Goal: Register for event/course

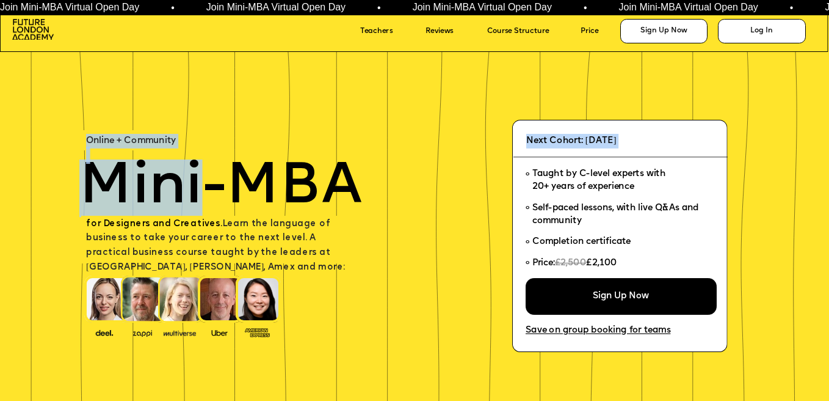
drag, startPoint x: 87, startPoint y: 137, endPoint x: 212, endPoint y: 216, distance: 147.1
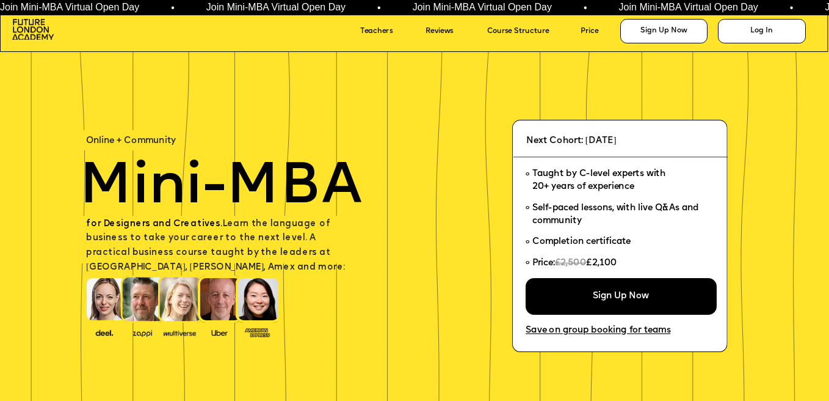
click at [212, 216] on div at bounding box center [220, 240] width 278 height 48
drag, startPoint x: 574, startPoint y: 165, endPoint x: 599, endPoint y: 200, distance: 42.4
click at [599, 200] on ul "Taught by C-level experts with 20+ years of experience Self-paced lessons, with…" at bounding box center [617, 221] width 183 height 114
click at [599, 200] on li "Self-paced lessons, with live Q&As and community" at bounding box center [617, 215] width 183 height 34
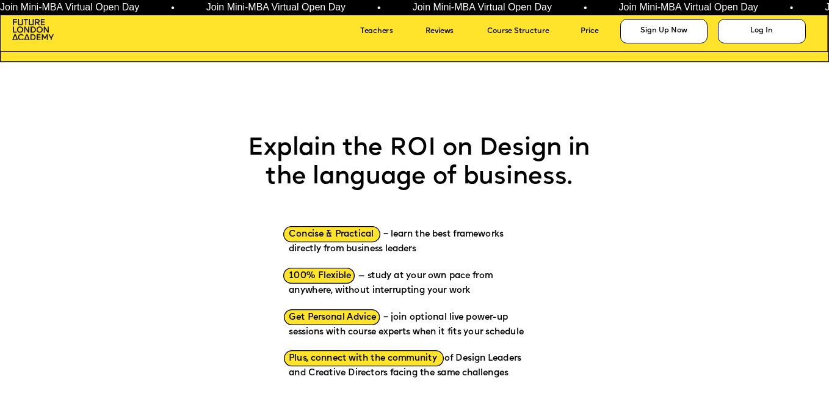
scroll to position [1179, 0]
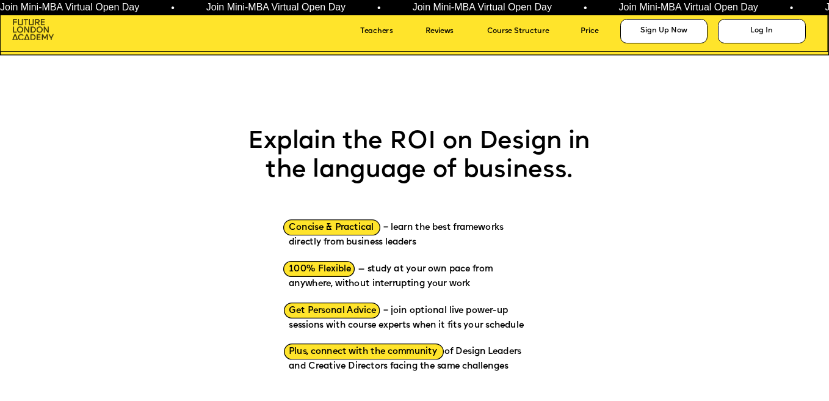
click at [40, 33] on img at bounding box center [33, 29] width 42 height 21
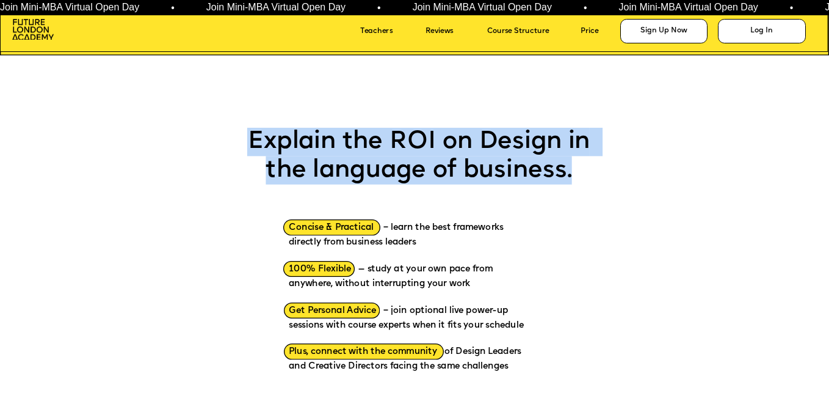
drag, startPoint x: 523, startPoint y: 121, endPoint x: 536, endPoint y: 206, distance: 86.4
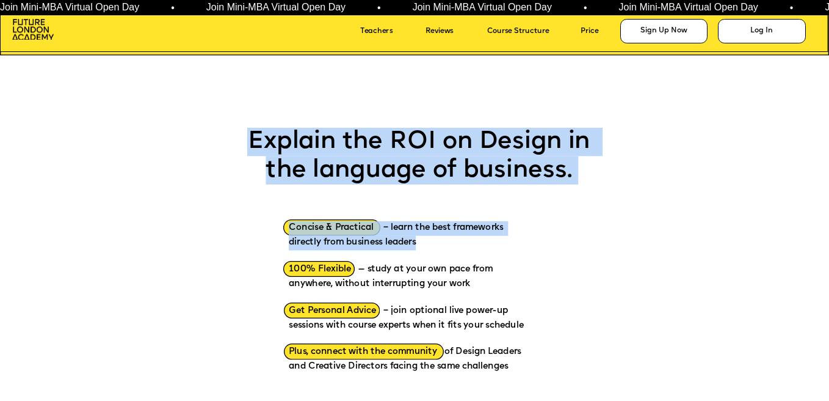
drag, startPoint x: 523, startPoint y: 116, endPoint x: 533, endPoint y: 257, distance: 141.4
click at [533, 257] on p "100% Flexible — study at your own pace from anywhere, without interrupting your…" at bounding box center [411, 271] width 244 height 42
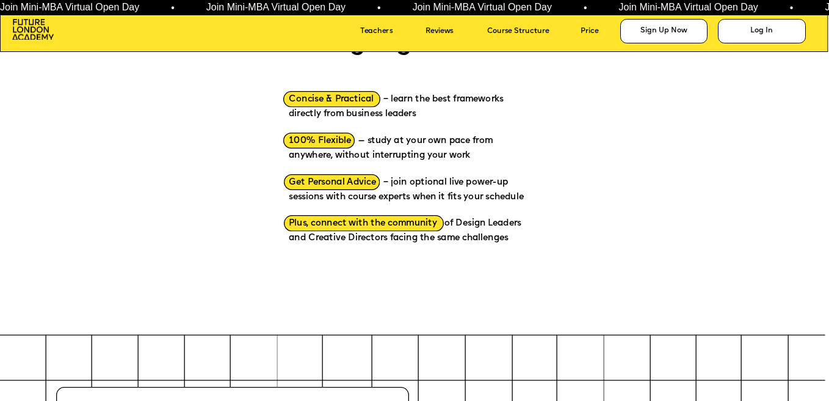
scroll to position [1750, 0]
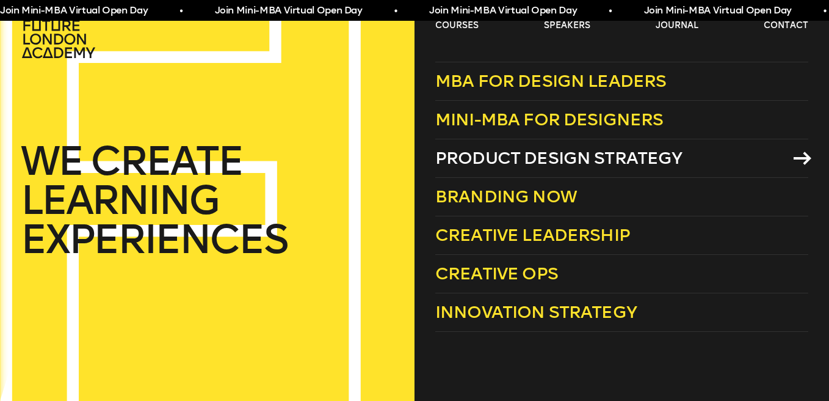
click at [499, 154] on span "Product Design Strategy" at bounding box center [558, 158] width 247 height 20
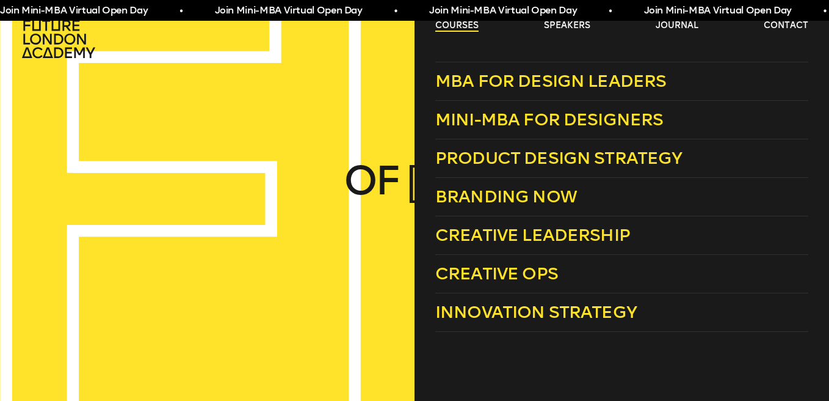
click at [461, 29] on link "courses" at bounding box center [456, 26] width 43 height 12
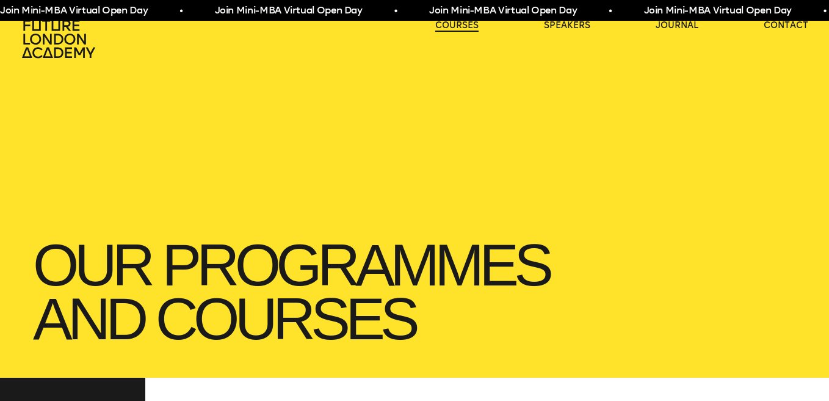
click at [461, 29] on link "courses" at bounding box center [456, 26] width 43 height 12
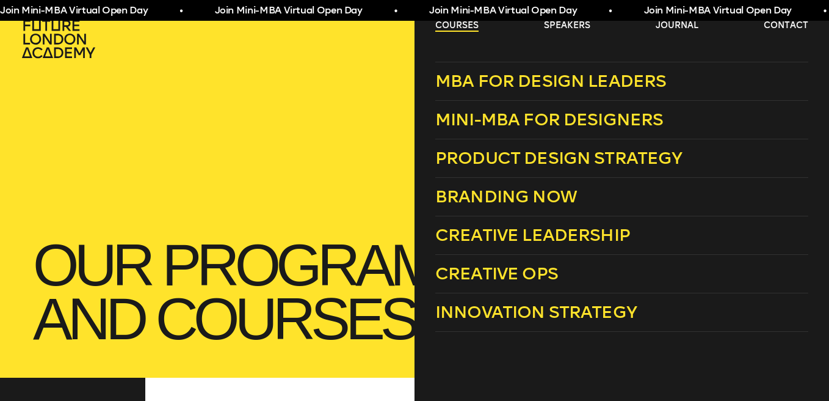
click at [457, 30] on link "courses" at bounding box center [456, 26] width 43 height 12
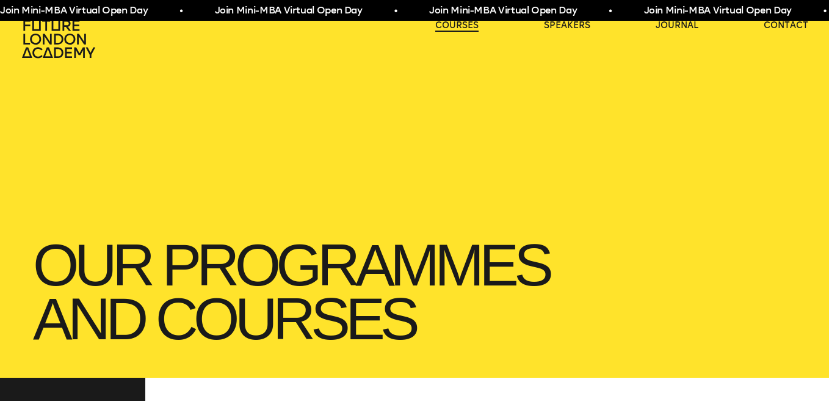
click at [459, 29] on link "courses" at bounding box center [456, 26] width 43 height 12
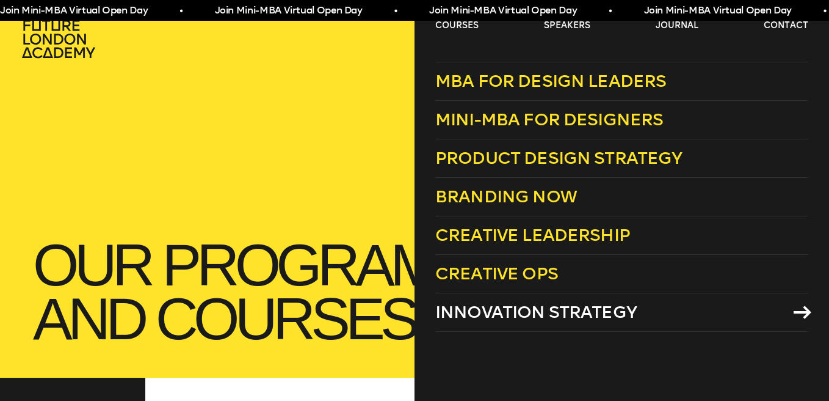
click at [584, 311] on span "Innovation Strategy" at bounding box center [536, 312] width 202 height 20
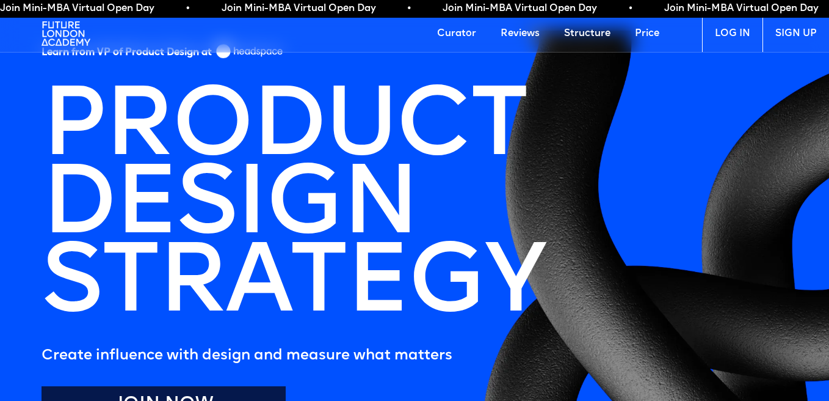
click at [56, 31] on img at bounding box center [66, 33] width 49 height 37
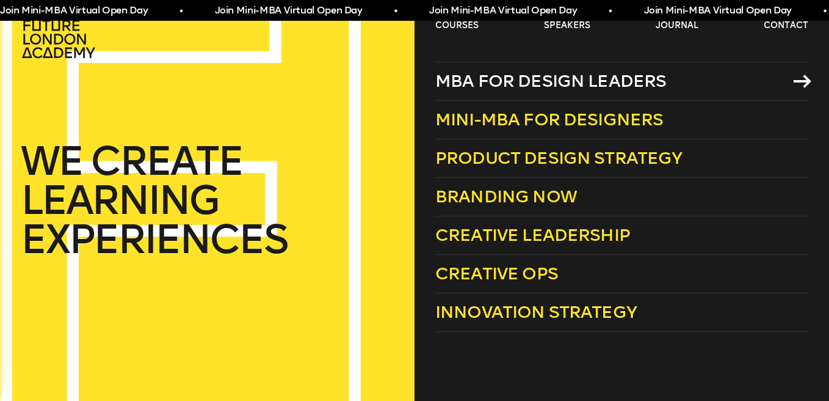
click at [511, 86] on span "MBA for Design Leaders" at bounding box center [550, 81] width 231 height 20
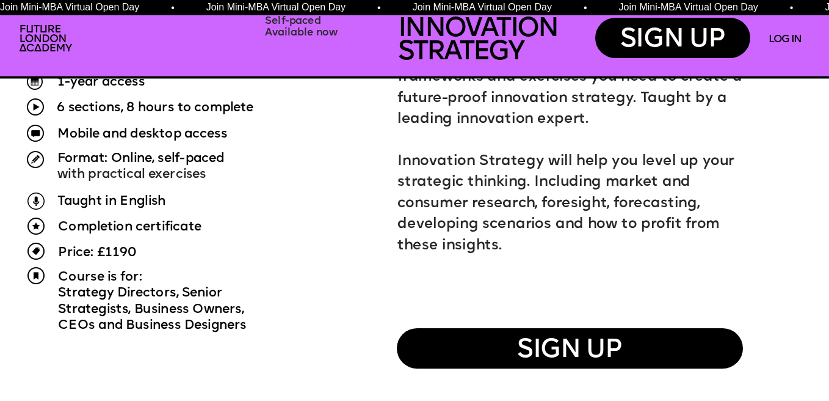
scroll to position [793, 0]
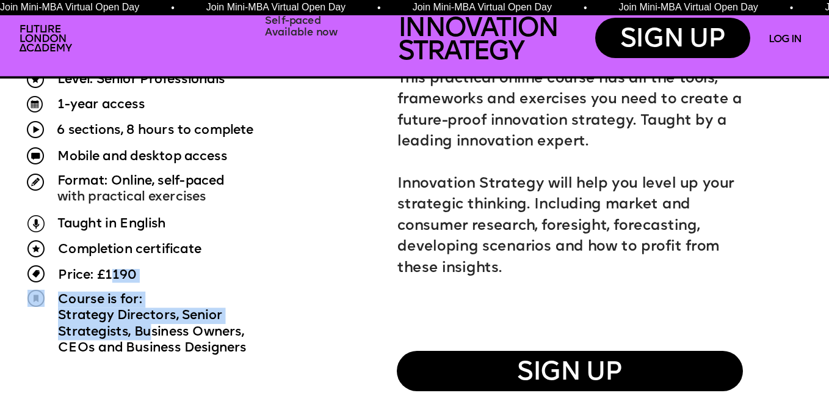
drag, startPoint x: 114, startPoint y: 272, endPoint x: 156, endPoint y: 331, distance: 72.7
click at [156, 331] on span "Strategists, Business Owners," at bounding box center [151, 331] width 186 height 13
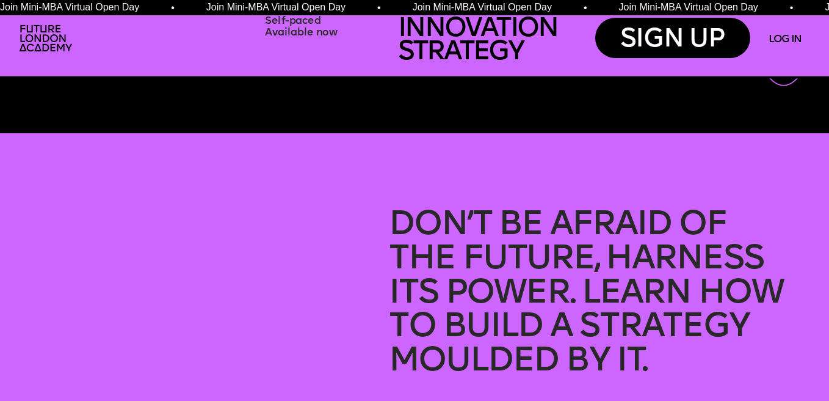
scroll to position [0, 0]
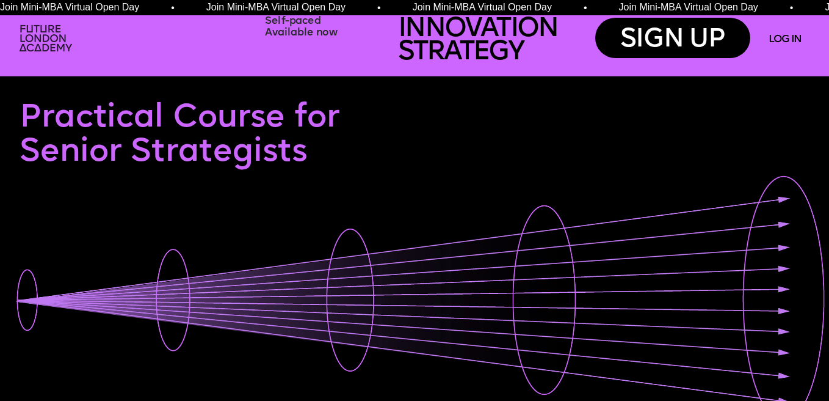
click at [53, 36] on img at bounding box center [47, 39] width 64 height 38
